Goal: Obtain resource: Download file/media

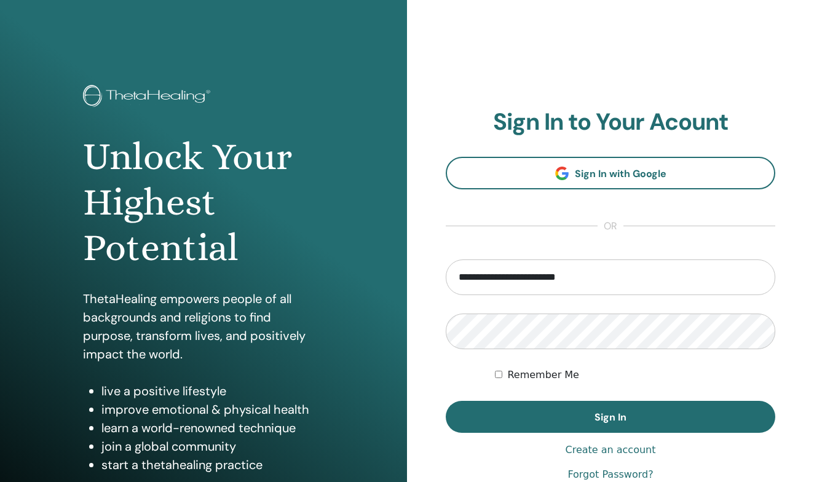
type input "**********"
click at [610, 417] on button "Sign In" at bounding box center [610, 417] width 329 height 32
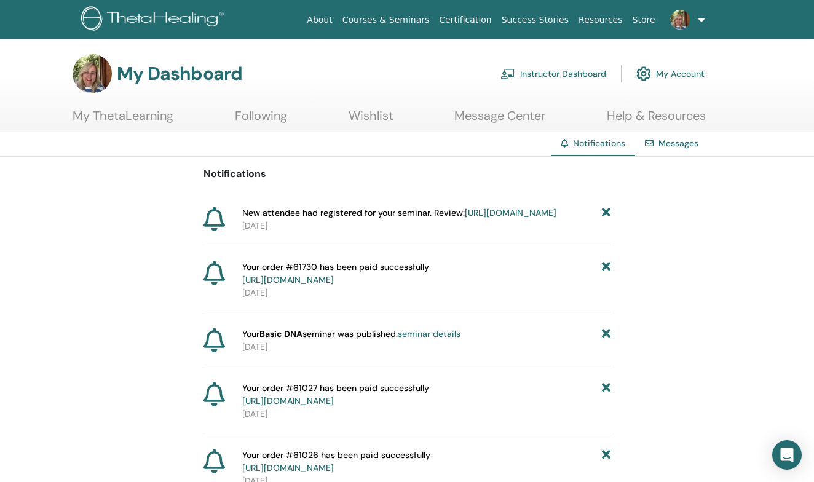
click at [564, 65] on link "Instructor Dashboard" at bounding box center [553, 73] width 106 height 27
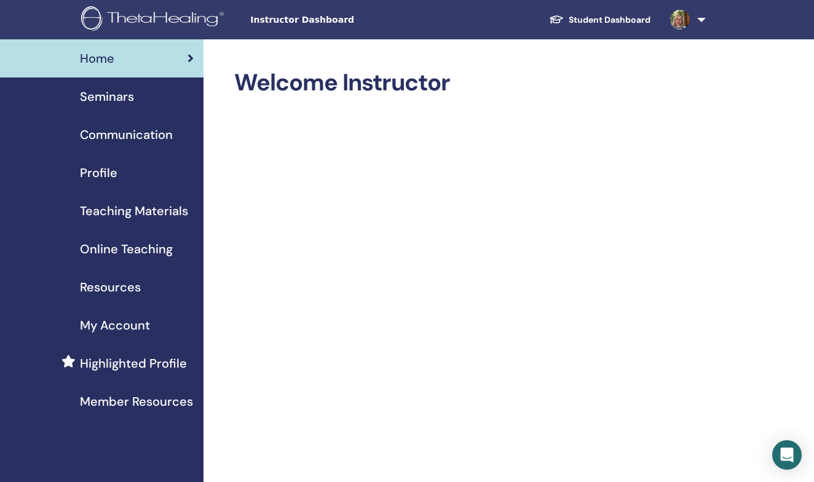
click at [130, 212] on span "Teaching Materials" at bounding box center [134, 211] width 108 height 18
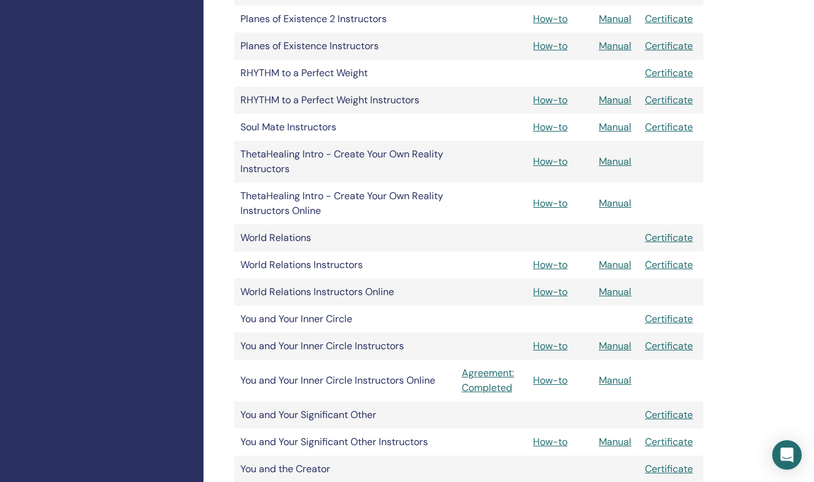
scroll to position [1398, 0]
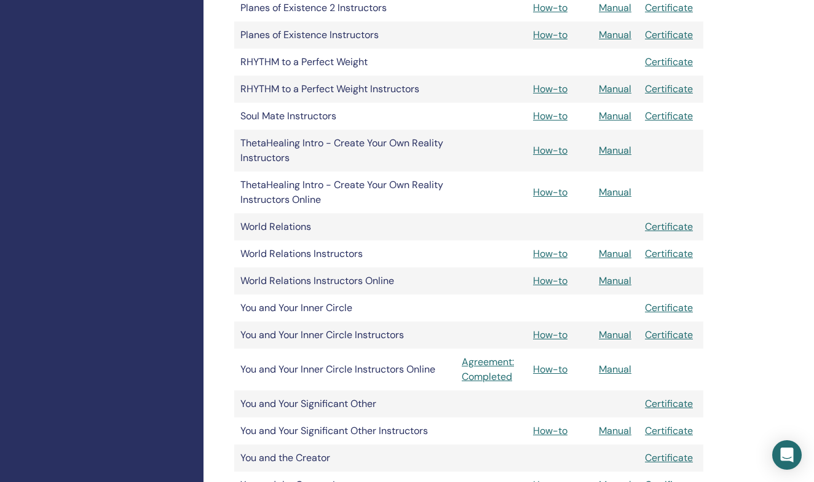
click at [623, 255] on link "Manual" at bounding box center [615, 253] width 33 height 13
